Goal: Task Accomplishment & Management: Manage account settings

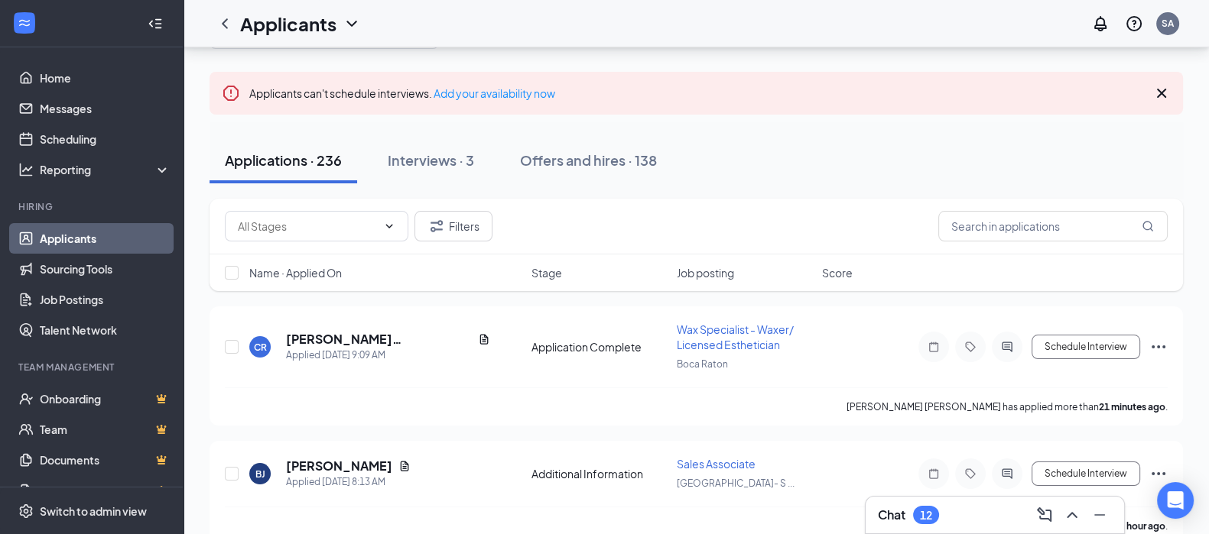
scroll to position [80, 0]
click at [110, 293] on link "Job Postings" at bounding box center [105, 299] width 131 height 31
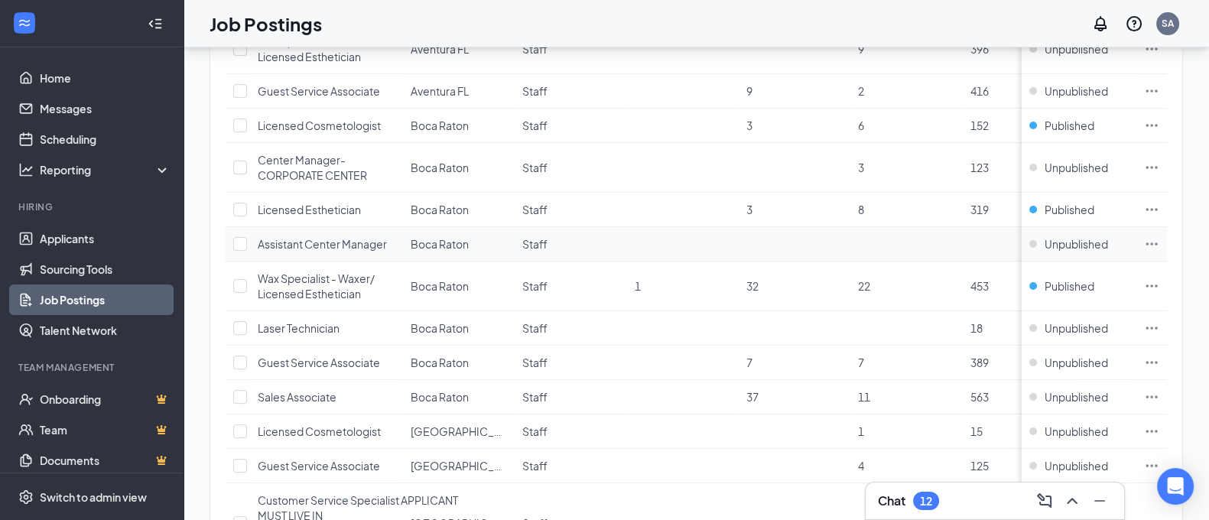
scroll to position [407, 0]
click at [1045, 167] on div "Unpublished" at bounding box center [1068, 168] width 79 height 15
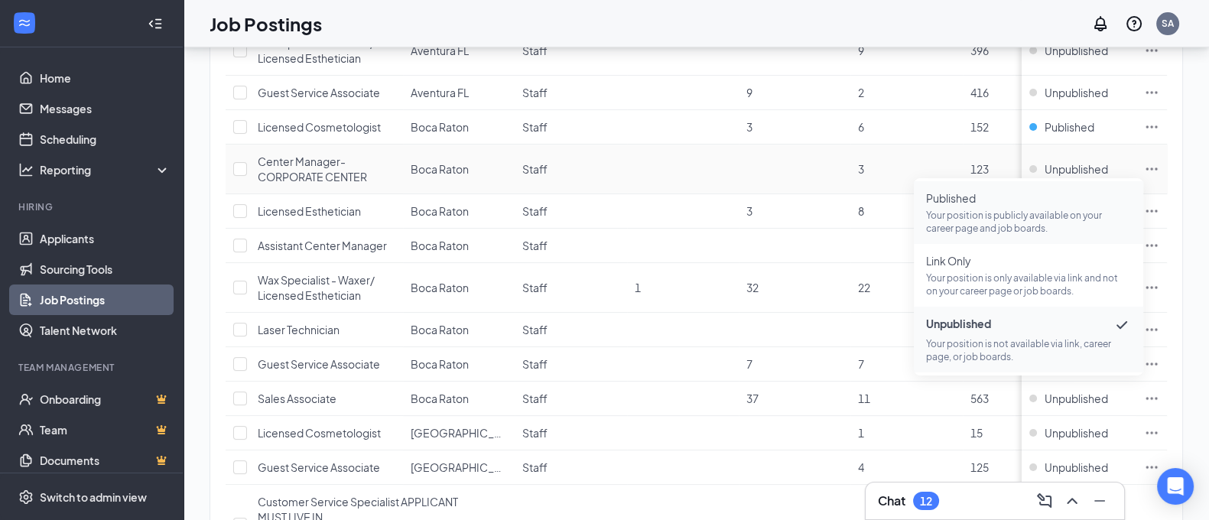
click at [980, 220] on p "Your position is publicly available on your career page and job boards." at bounding box center [1028, 222] width 205 height 26
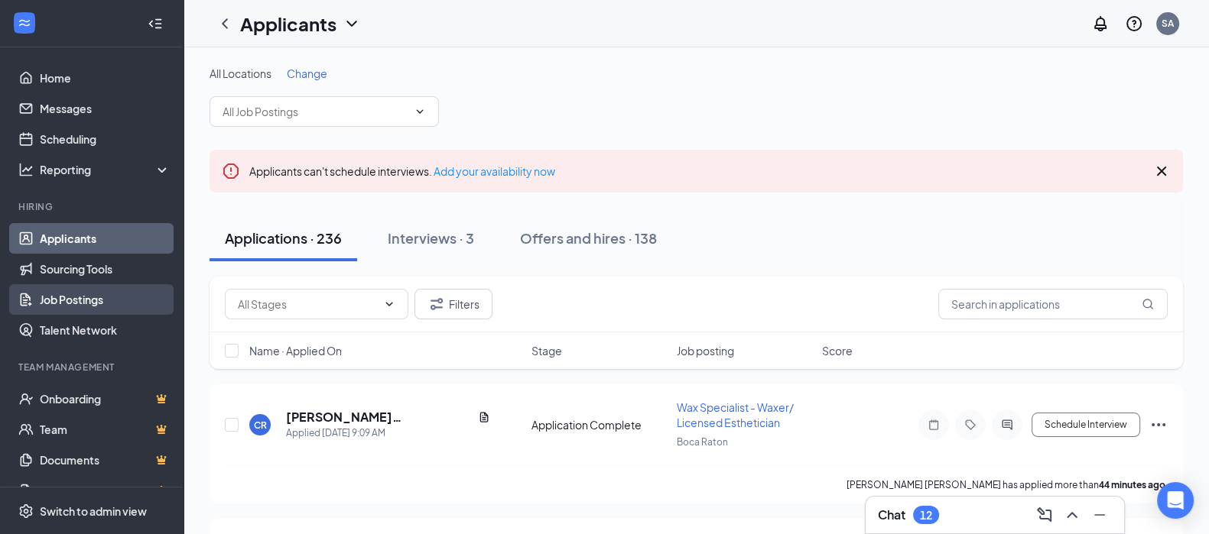
click at [97, 303] on link "Job Postings" at bounding box center [105, 299] width 131 height 31
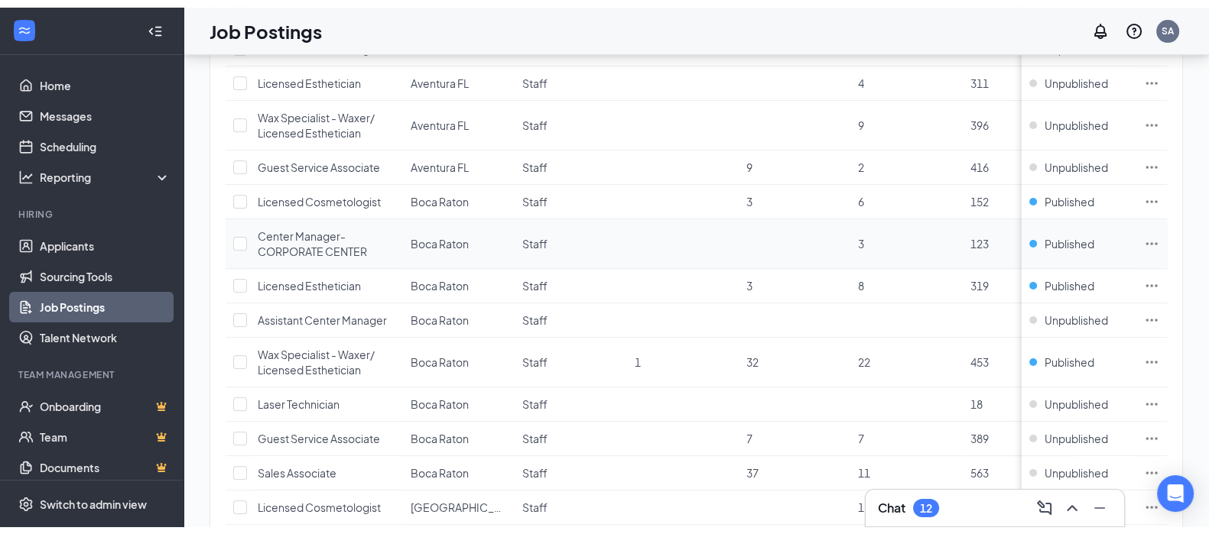
scroll to position [342, 0]
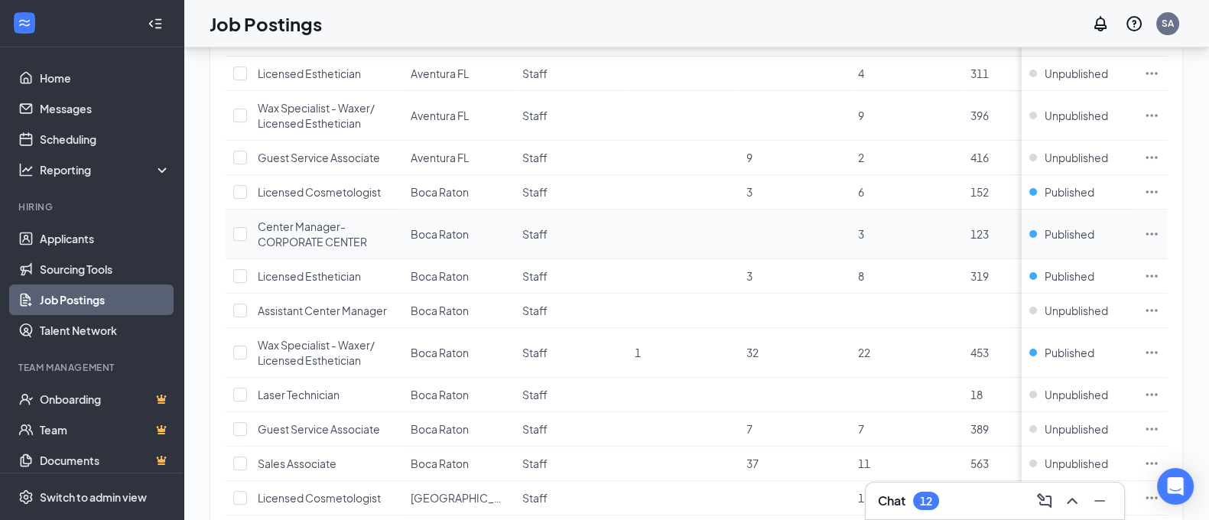
click at [324, 226] on span "Center Manager- CORPORATE CENTER" at bounding box center [312, 233] width 109 height 29
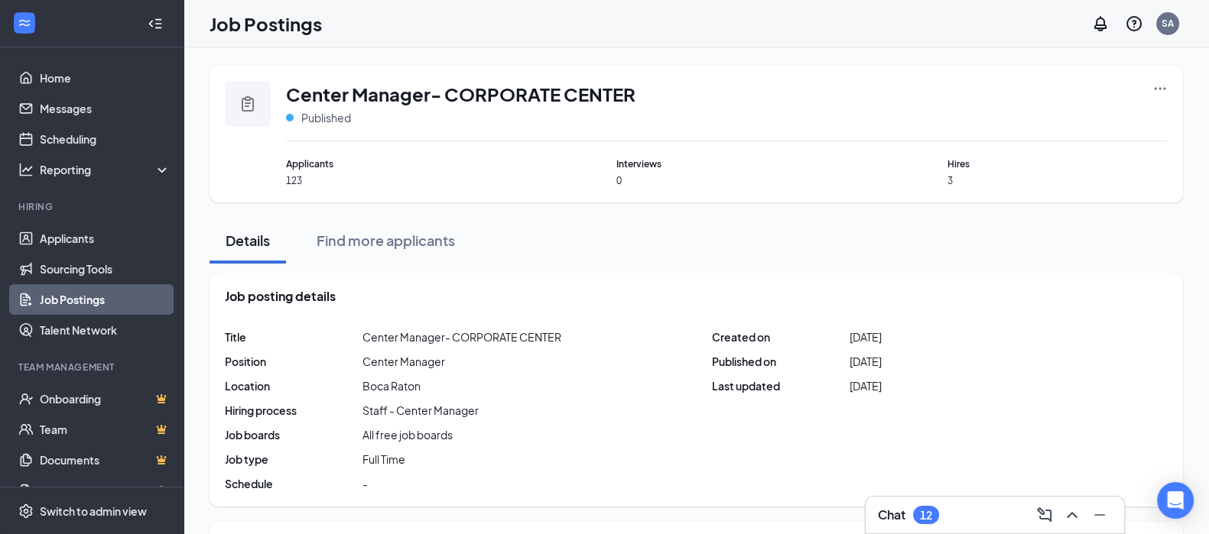
click at [1159, 87] on icon "Ellipses" at bounding box center [1159, 88] width 11 height 2
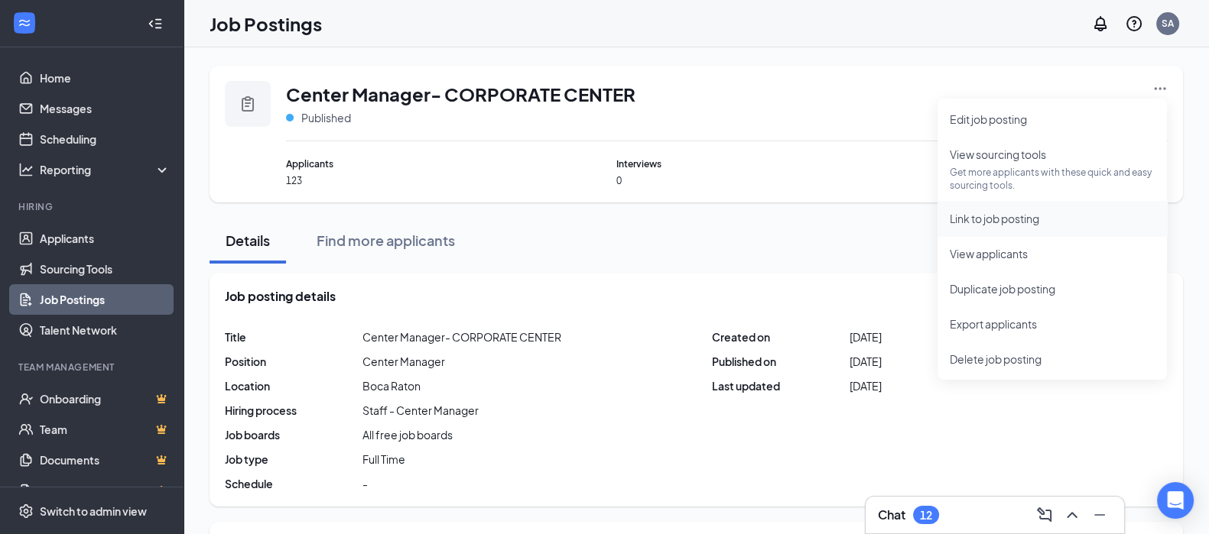
click at [1036, 213] on span "Link to job posting" at bounding box center [994, 219] width 89 height 14
